Goal: Register for event/course

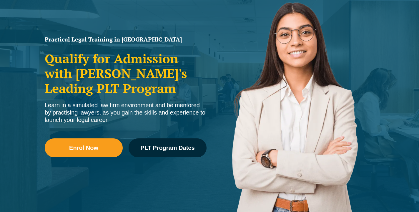
scroll to position [74, 0]
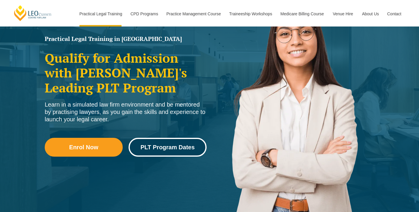
click at [158, 153] on link "PLT Program Dates" at bounding box center [168, 147] width 78 height 19
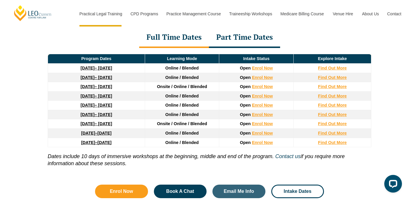
scroll to position [813, 0]
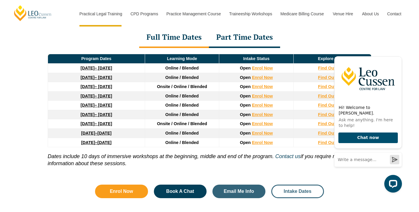
click at [300, 190] on span "Intake Dates" at bounding box center [298, 191] width 28 height 5
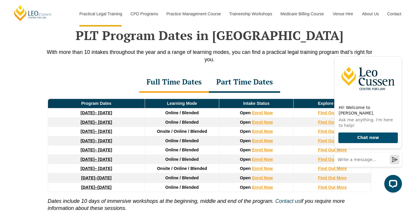
click at [315, 75] on div "Full Time Dates Part Time Dates" at bounding box center [210, 82] width 336 height 21
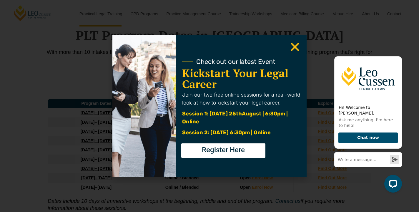
click at [398, 52] on div "Check out our latest Event Kickstart Your Legal Career Join our two free online…" at bounding box center [209, 106] width 419 height 212
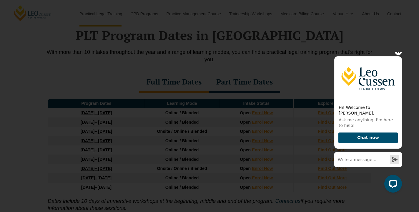
click at [399, 55] on icon "Hide greeting" at bounding box center [398, 51] width 7 height 7
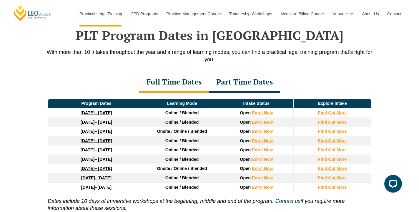
click at [265, 136] on td "Open Enrol Now" at bounding box center [256, 131] width 74 height 9
click at [260, 143] on link "Enrol Now" at bounding box center [262, 140] width 21 height 5
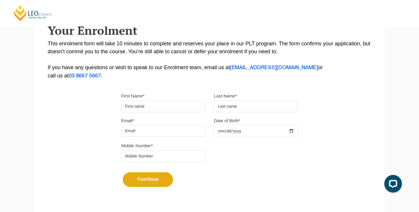
scroll to position [114, 0]
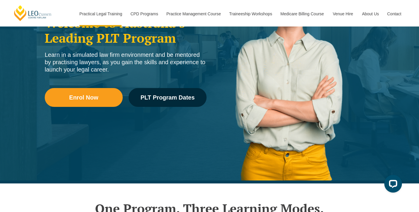
scroll to position [115, 0]
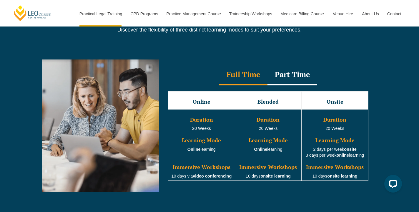
scroll to position [517, 0]
click at [290, 85] on div "Part Time" at bounding box center [293, 75] width 50 height 21
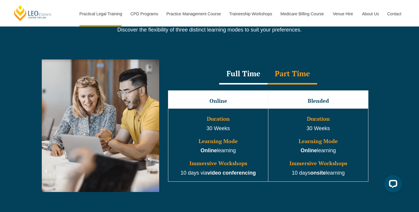
click at [290, 79] on div "Part Time" at bounding box center [293, 74] width 50 height 21
click at [217, 64] on div "Full Time Part Time Full Time Online Blended Onsite Duration 20 Weeks Learning …" at bounding box center [268, 125] width 218 height 132
click at [250, 75] on div "Full Time" at bounding box center [243, 74] width 48 height 21
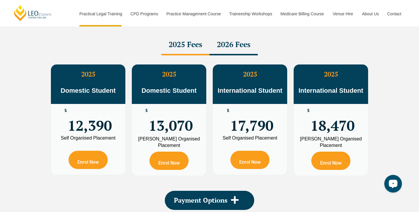
scroll to position [1061, 0]
drag, startPoint x: 172, startPoint y: 141, endPoint x: 175, endPoint y: 130, distance: 11.1
click at [172, 141] on div "[PERSON_NAME] Organised Placement" at bounding box center [169, 142] width 66 height 13
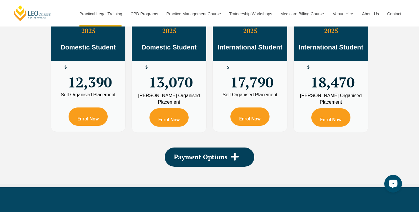
scroll to position [1105, 0]
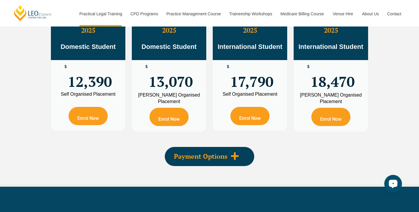
click at [232, 153] on icon at bounding box center [234, 156] width 9 height 9
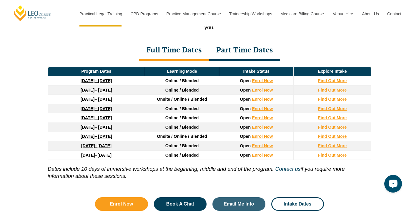
scroll to position [801, 0]
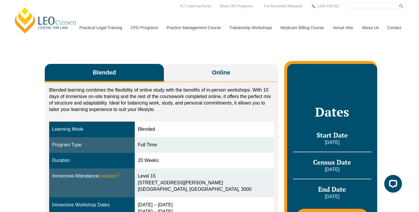
scroll to position [69, 0]
